Goal: Task Accomplishment & Management: Use online tool/utility

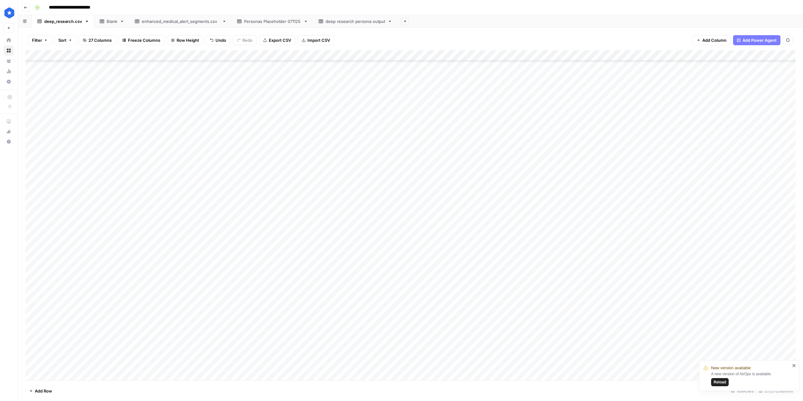
scroll to position [165, 0]
click at [63, 138] on div "Add Column" at bounding box center [410, 215] width 770 height 330
click at [57, 98] on div "Add Column" at bounding box center [410, 215] width 770 height 330
click at [57, 108] on div "Add Column" at bounding box center [410, 215] width 770 height 330
click at [55, 114] on div "Add Column" at bounding box center [410, 215] width 770 height 330
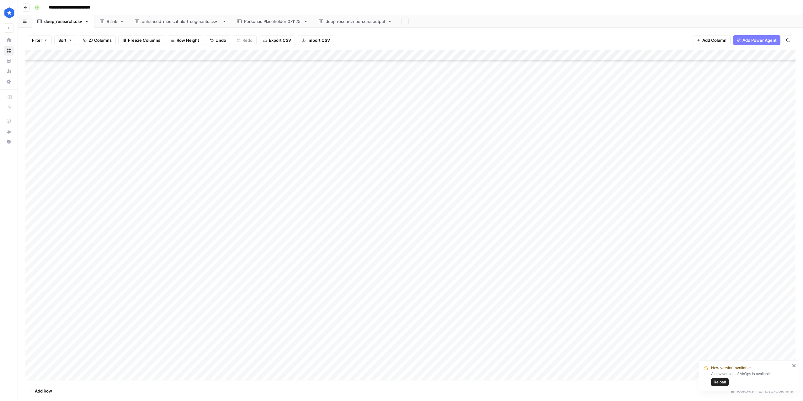
scroll to position [120, 0]
click at [67, 138] on div "Add Column" at bounding box center [410, 215] width 770 height 330
click at [52, 157] on div "Add Column" at bounding box center [410, 215] width 770 height 330
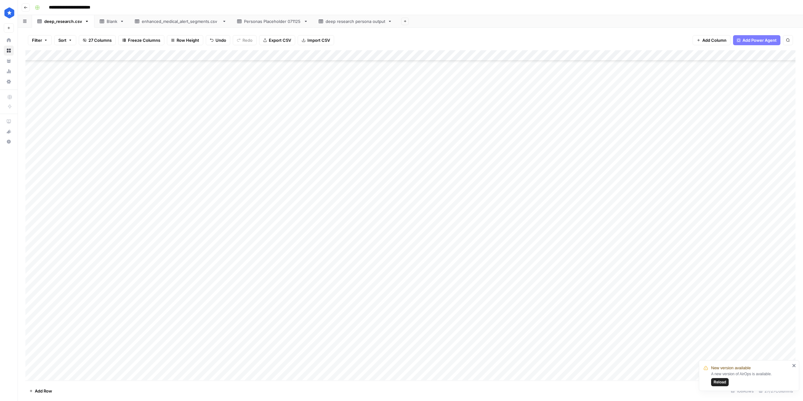
click at [78, 206] on div "Add Column" at bounding box center [410, 215] width 770 height 330
click at [97, 237] on div "Add Column" at bounding box center [410, 215] width 770 height 330
click at [65, 199] on div "Add Column" at bounding box center [410, 215] width 770 height 330
click at [66, 235] on div "Add Column" at bounding box center [410, 215] width 770 height 330
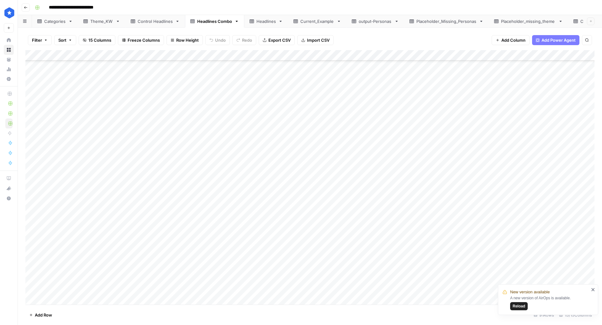
scroll to position [736, 0]
click at [516, 211] on span "Reload" at bounding box center [519, 307] width 13 height 6
click at [103, 23] on div "Theme_KW" at bounding box center [101, 21] width 23 height 6
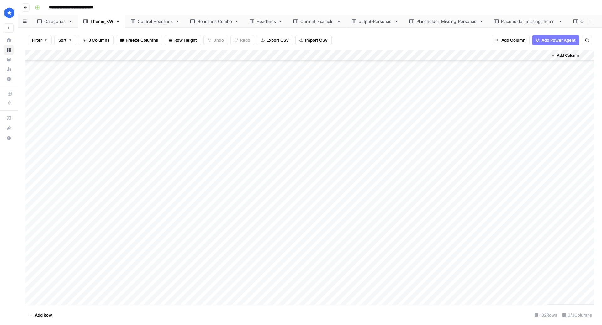
click at [86, 181] on div "Add Column" at bounding box center [309, 177] width 569 height 255
click at [68, 159] on div "Add Column" at bounding box center [309, 177] width 569 height 255
click at [55, 170] on div "Add Column" at bounding box center [309, 177] width 569 height 255
click at [56, 182] on div "Add Column" at bounding box center [309, 177] width 569 height 255
click at [60, 189] on div "Add Column" at bounding box center [309, 177] width 569 height 255
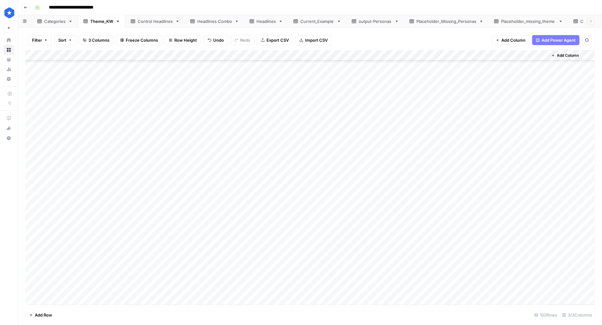
click at [60, 203] on div "Add Column" at bounding box center [309, 177] width 569 height 255
click at [64, 71] on div "Add Column" at bounding box center [309, 177] width 569 height 255
click at [213, 24] on div "Headlines Combo" at bounding box center [214, 21] width 35 height 6
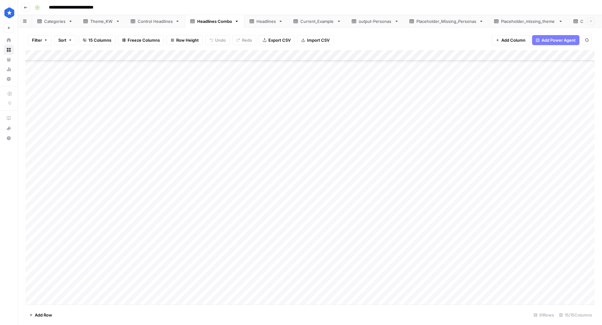
scroll to position [736, 0]
click at [53, 22] on div "Categories" at bounding box center [55, 21] width 22 height 6
click at [68, 161] on div "Add Column" at bounding box center [309, 177] width 569 height 255
click at [62, 149] on div "Add Column" at bounding box center [309, 177] width 569 height 255
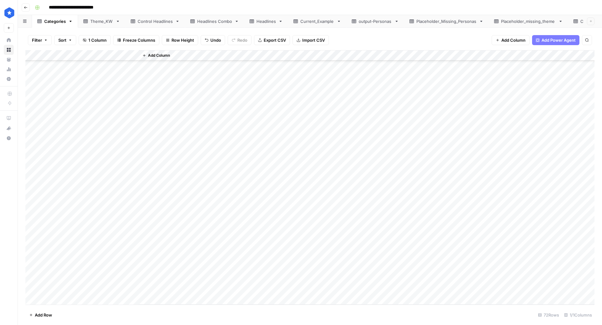
click at [82, 162] on div "Add Column" at bounding box center [309, 177] width 569 height 255
click at [64, 173] on div "Add Column" at bounding box center [309, 177] width 569 height 255
click at [63, 282] on div "Add Column" at bounding box center [309, 177] width 569 height 255
click at [77, 178] on div "Add Column" at bounding box center [309, 177] width 569 height 255
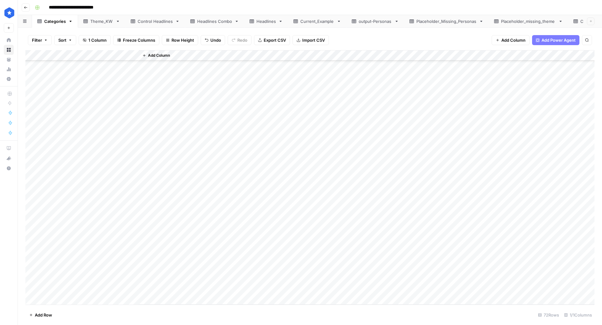
click at [79, 190] on div "Add Column" at bounding box center [309, 177] width 569 height 255
click at [267, 182] on div "Add Column" at bounding box center [367, 177] width 456 height 255
click at [68, 271] on div "Add Column" at bounding box center [309, 177] width 569 height 255
click at [65, 280] on div "Add Column" at bounding box center [309, 177] width 569 height 255
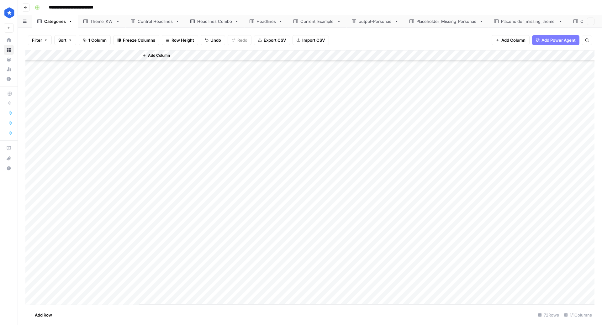
click at [61, 289] on div "Add Column" at bounding box center [309, 177] width 569 height 255
click at [219, 164] on div "Add Column" at bounding box center [367, 177] width 456 height 255
click at [99, 20] on div "Theme_KW" at bounding box center [101, 21] width 23 height 6
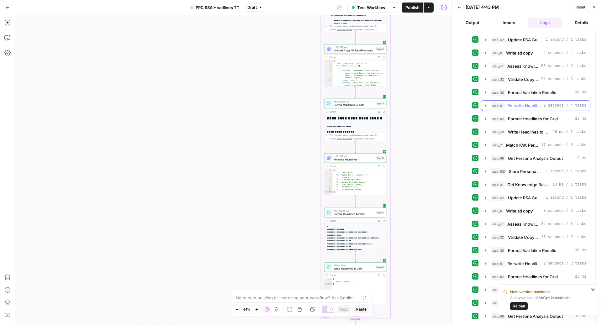
scroll to position [3250, 0]
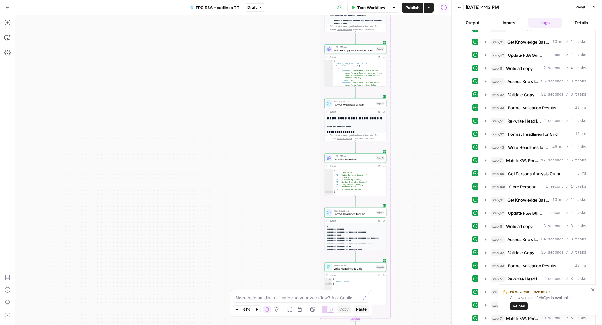
click at [443, 8] on icon "button" at bounding box center [444, 7] width 6 height 6
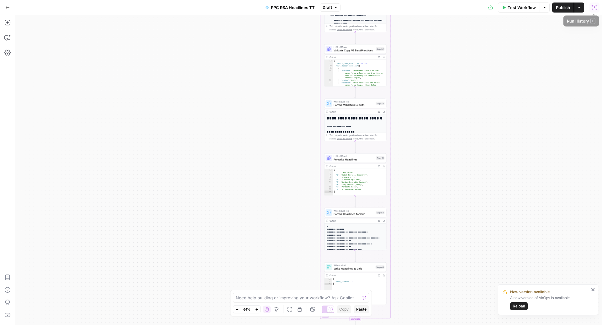
click at [596, 10] on icon "button" at bounding box center [595, 7] width 6 height 6
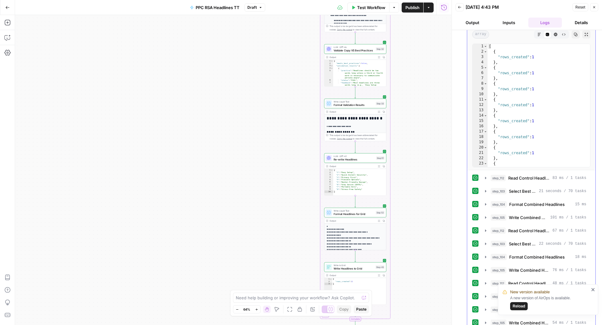
scroll to position [1619, 0]
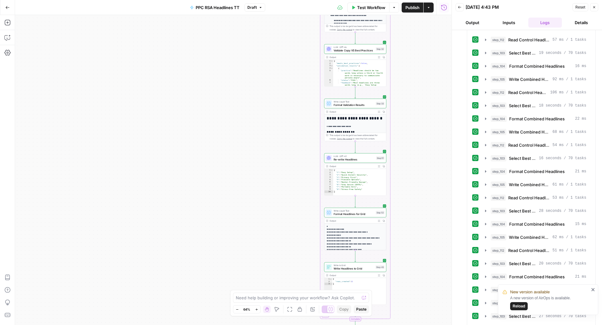
click at [593, 292] on icon "close" at bounding box center [593, 289] width 4 height 5
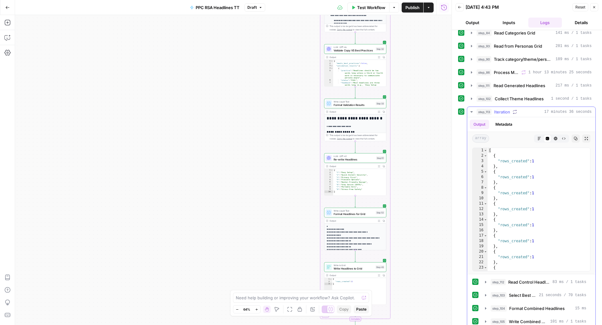
scroll to position [0, 0]
